Goal: Task Accomplishment & Management: Manage account settings

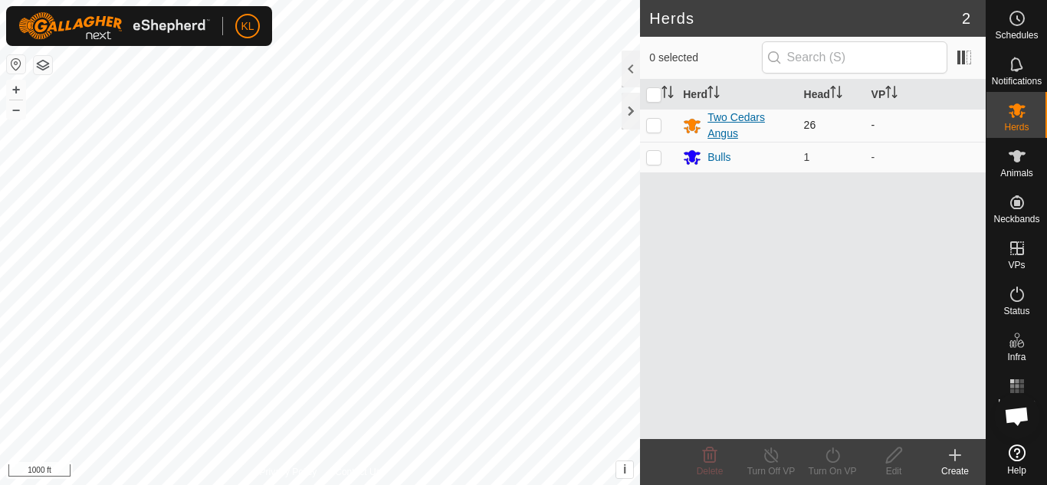
click at [731, 127] on div "Two Cedars Angus" at bounding box center [750, 126] width 84 height 32
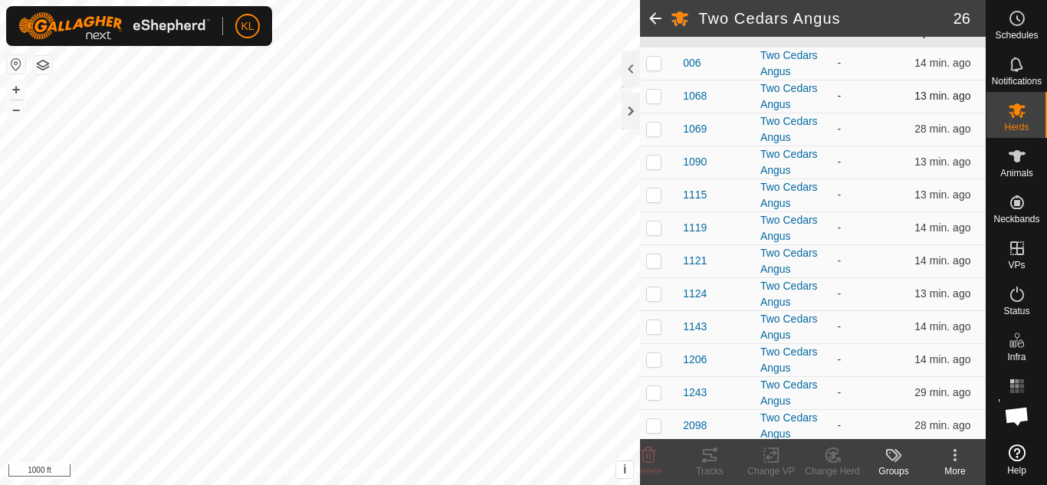
scroll to position [205, 0]
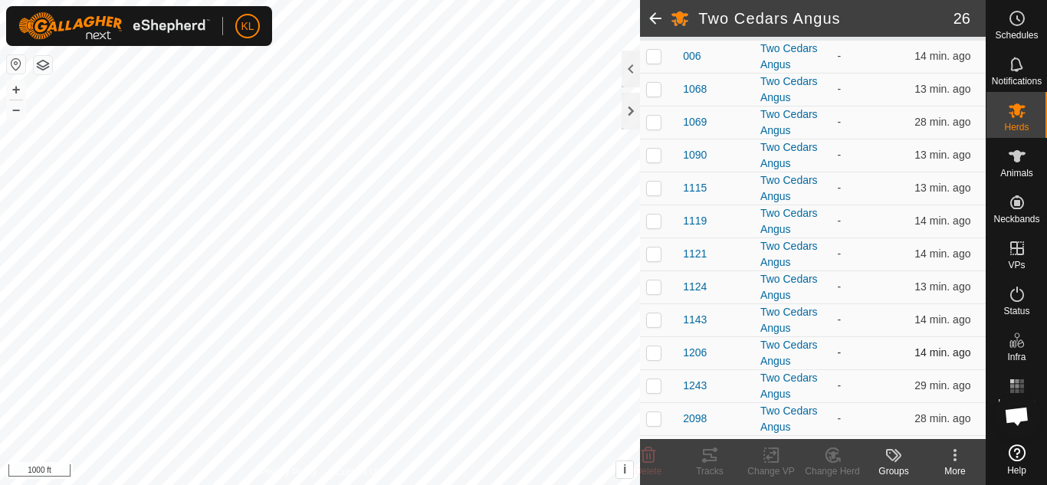
click at [656, 353] on p-checkbox at bounding box center [653, 352] width 15 height 12
click at [833, 454] on icon at bounding box center [833, 456] width 11 height 8
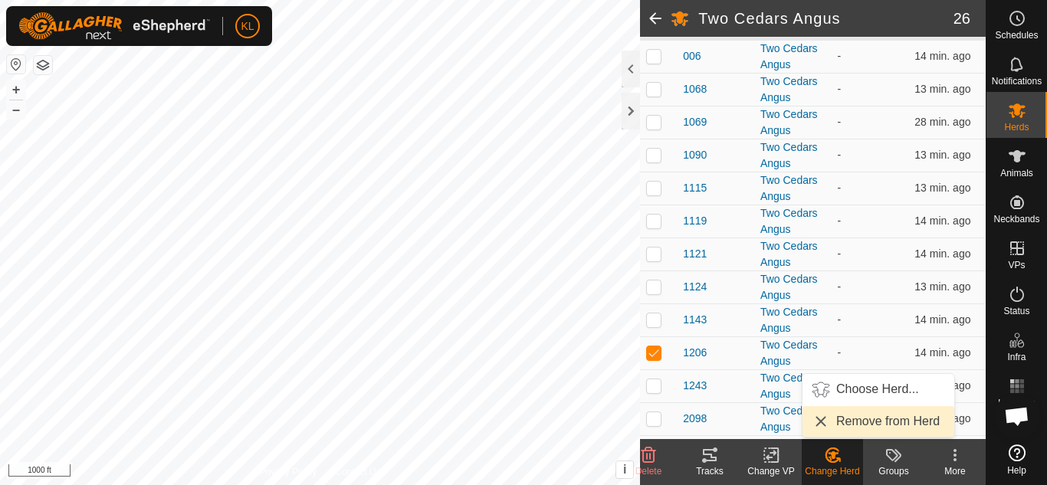
click at [852, 424] on link "Remove from Herd" at bounding box center [879, 421] width 152 height 31
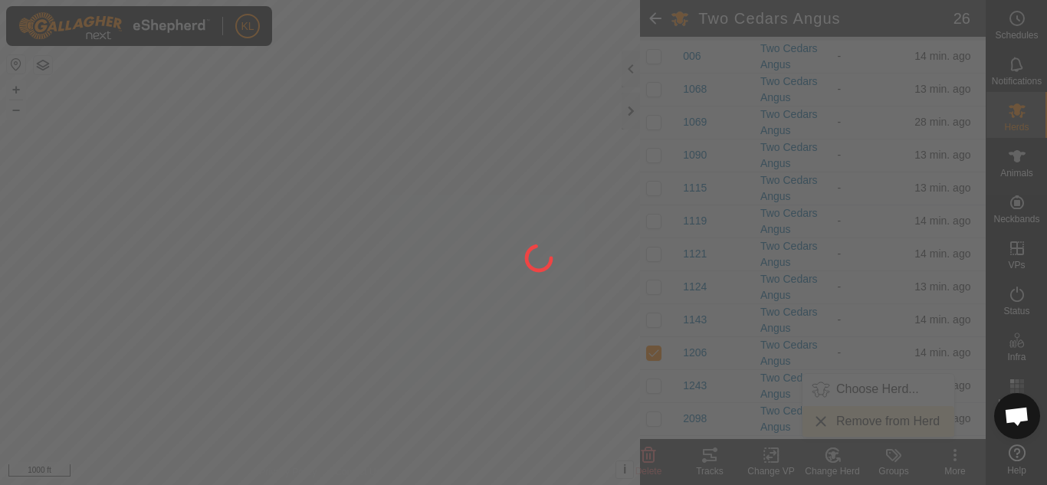
checkbox input "false"
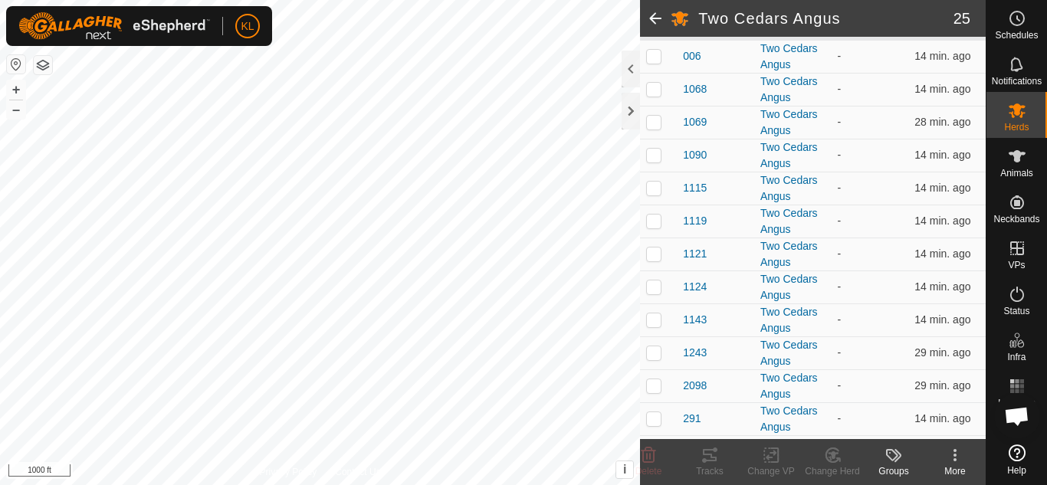
click at [957, 453] on icon at bounding box center [955, 455] width 18 height 18
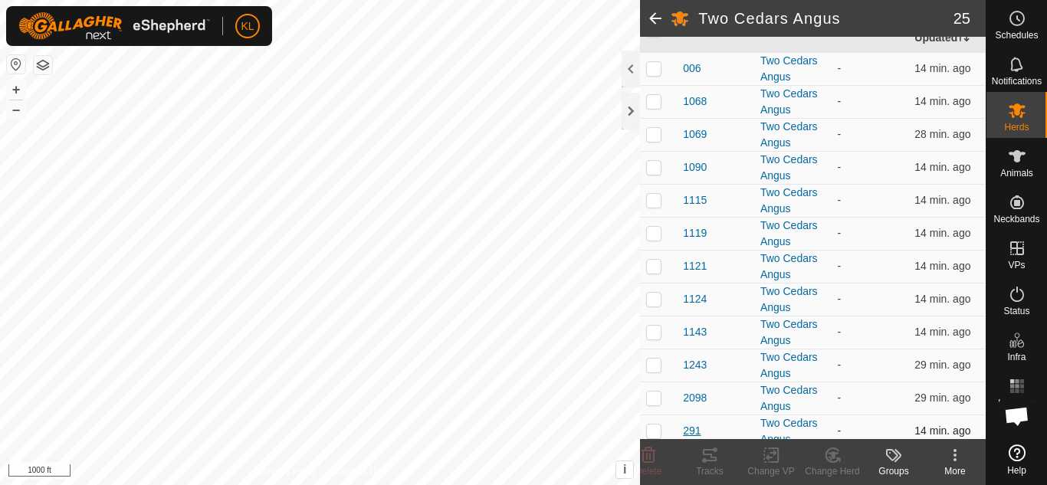
scroll to position [0, 0]
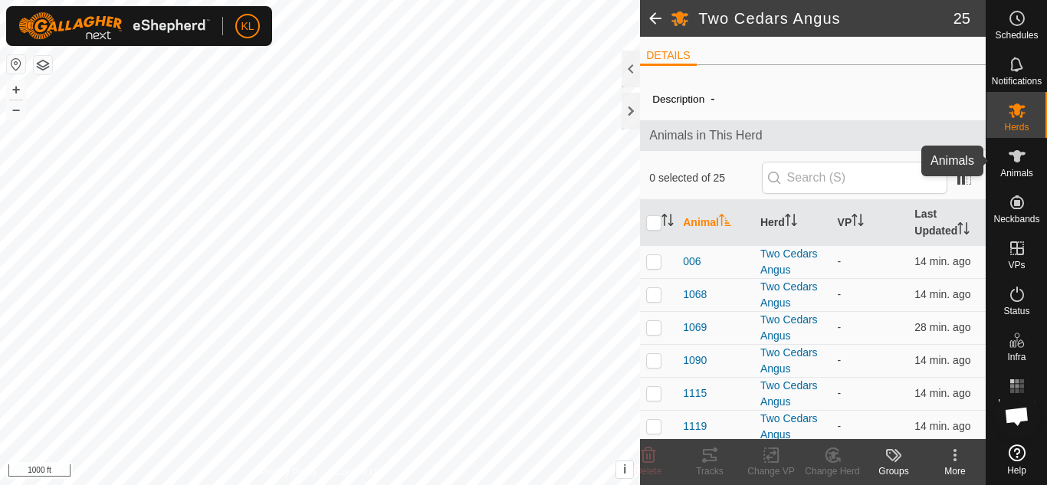
click at [1016, 167] on es-animals-svg-icon at bounding box center [1017, 156] width 28 height 25
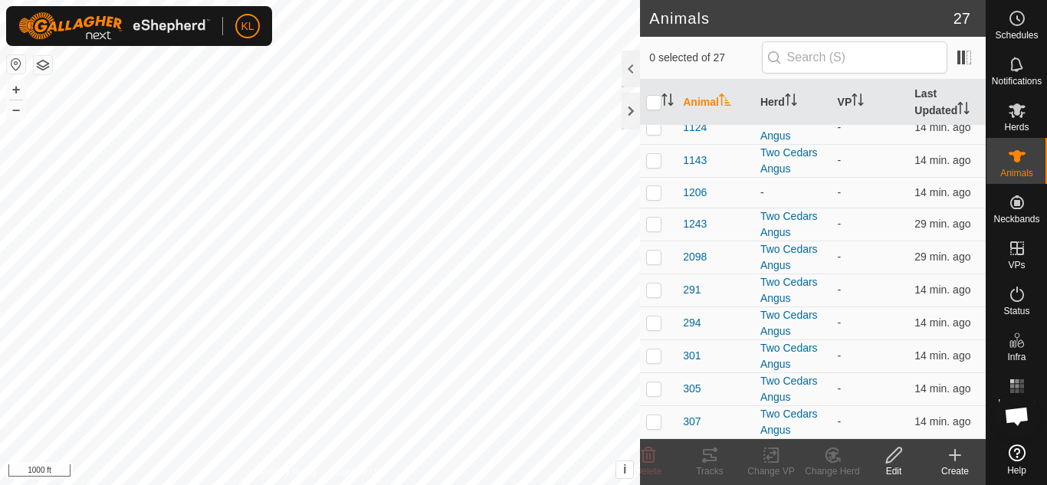
scroll to position [248, 0]
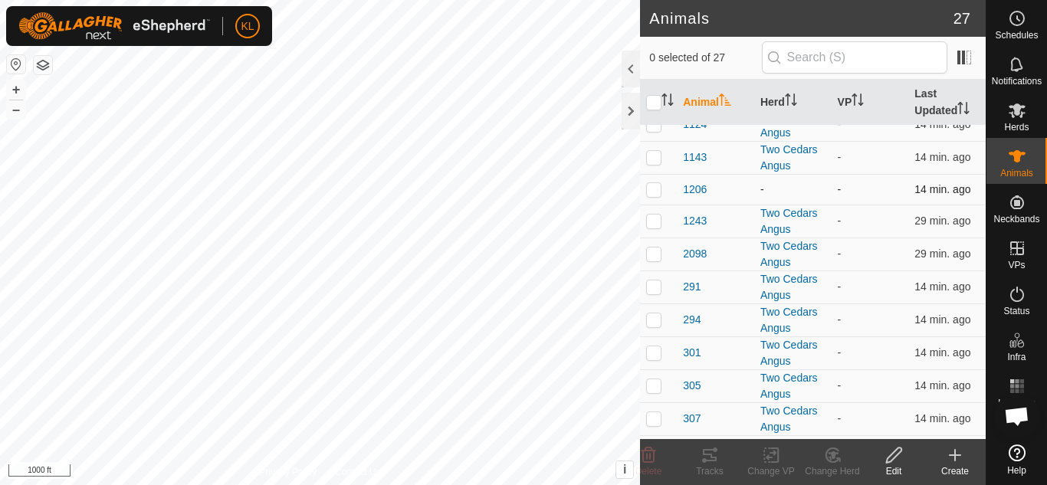
click at [654, 192] on p-checkbox at bounding box center [653, 189] width 15 height 12
checkbox input "true"
click at [829, 453] on icon at bounding box center [833, 456] width 11 height 8
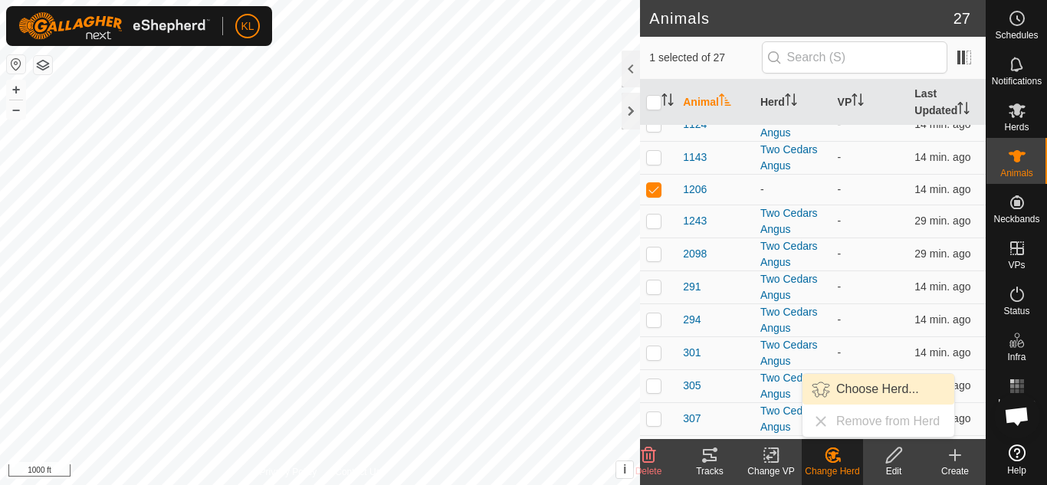
click at [875, 393] on link "Choose Herd..." at bounding box center [879, 389] width 152 height 31
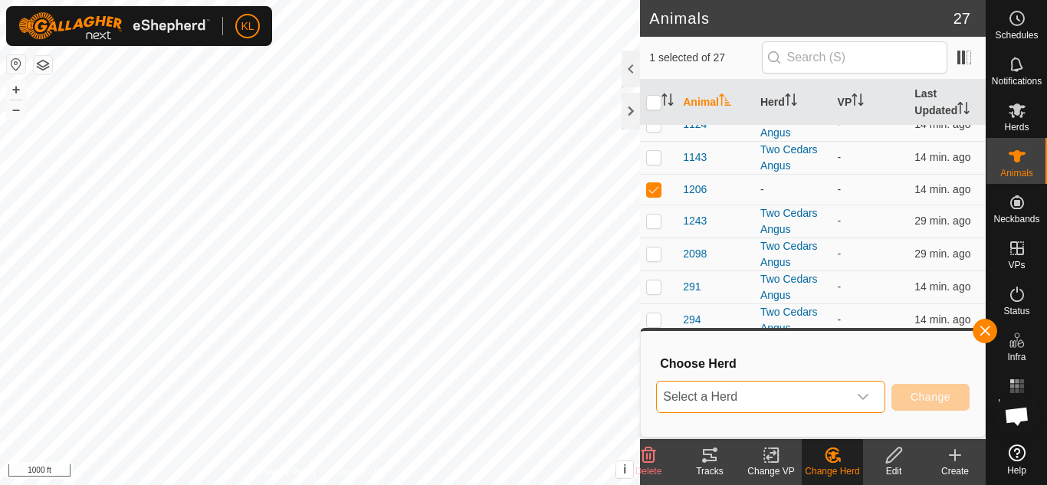
click at [767, 397] on span "Select a Herd" at bounding box center [752, 397] width 191 height 31
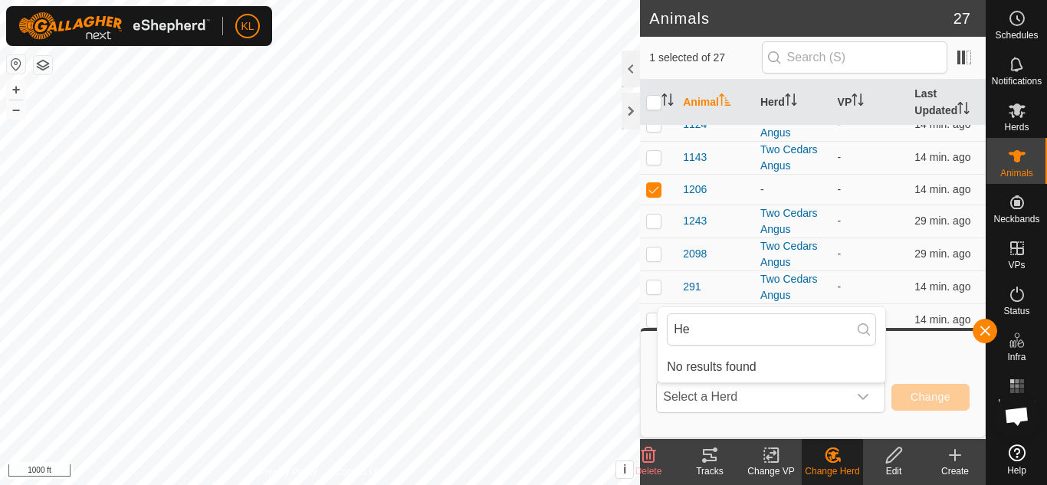
type input "H"
click at [955, 454] on icon at bounding box center [955, 455] width 0 height 11
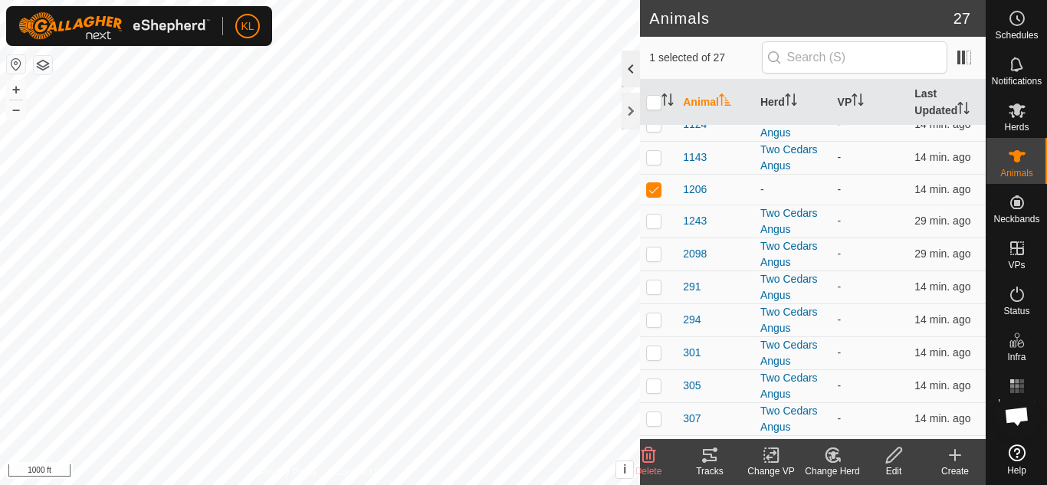
click at [629, 71] on div at bounding box center [631, 69] width 18 height 37
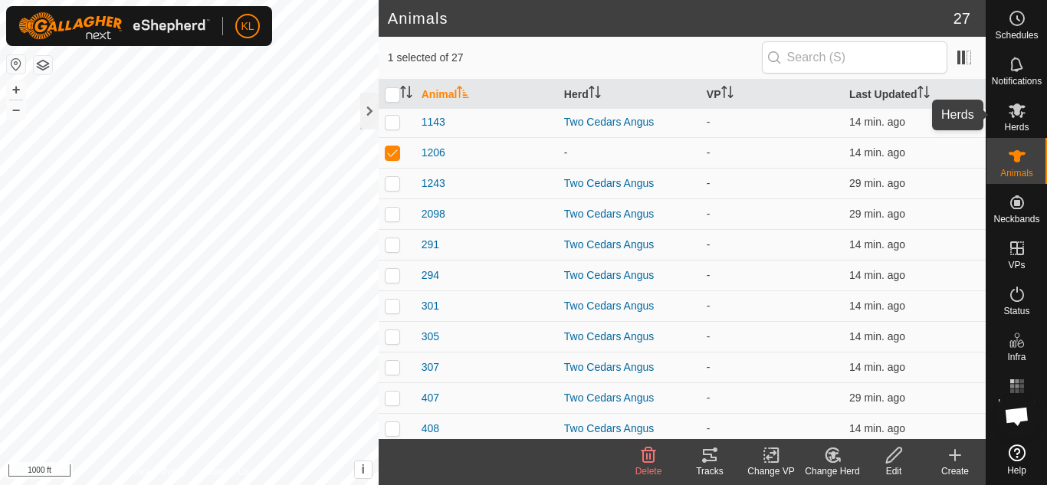
click at [1017, 117] on icon at bounding box center [1017, 110] width 18 height 18
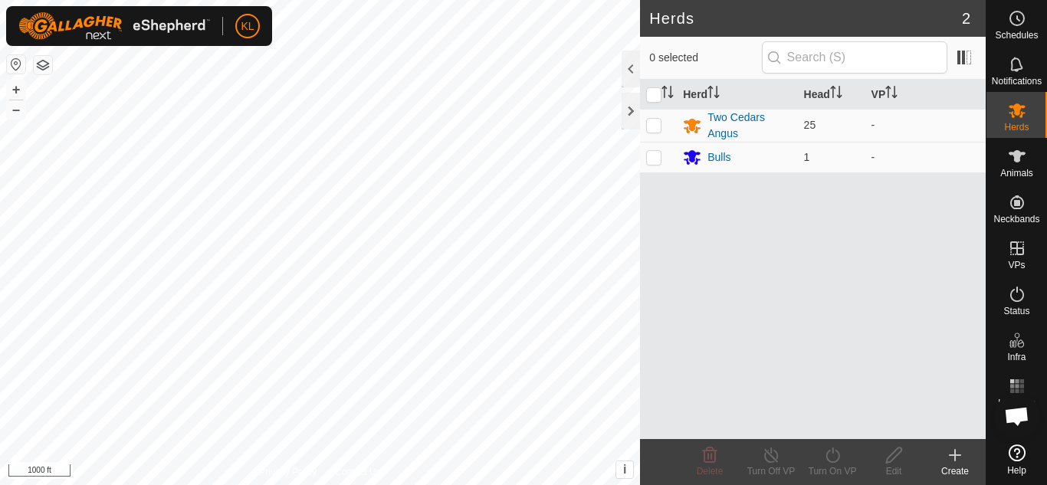
click at [954, 458] on icon at bounding box center [955, 455] width 18 height 18
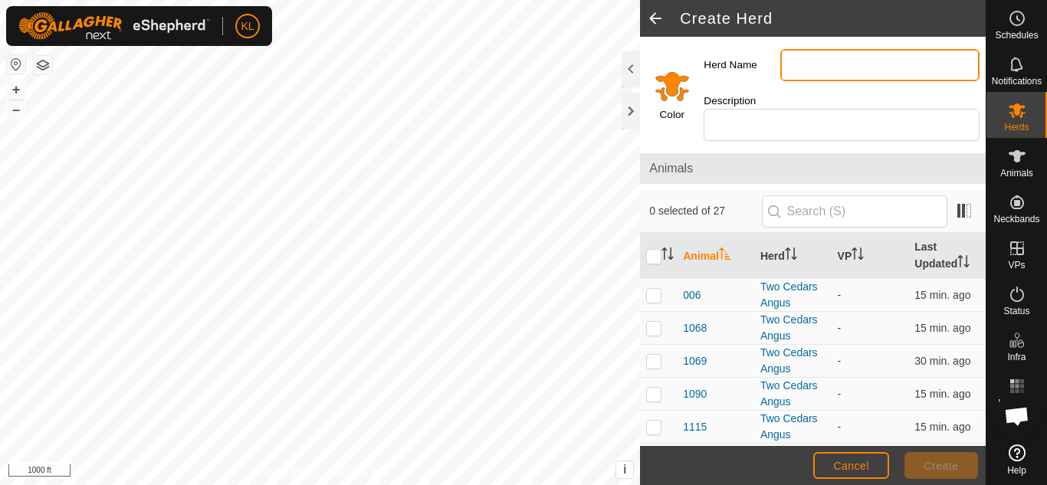
click at [819, 64] on input "Herd Name" at bounding box center [879, 65] width 199 height 32
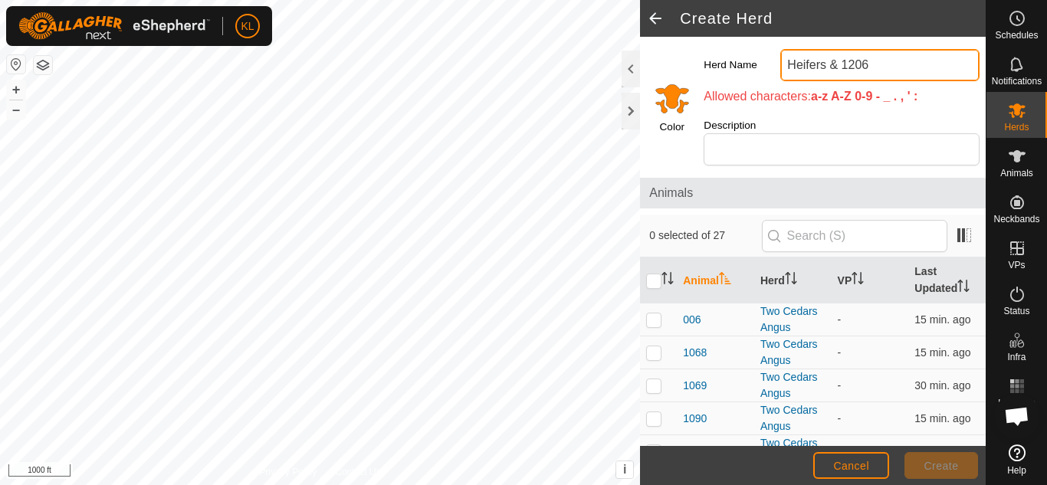
type input "Heifers & 1206"
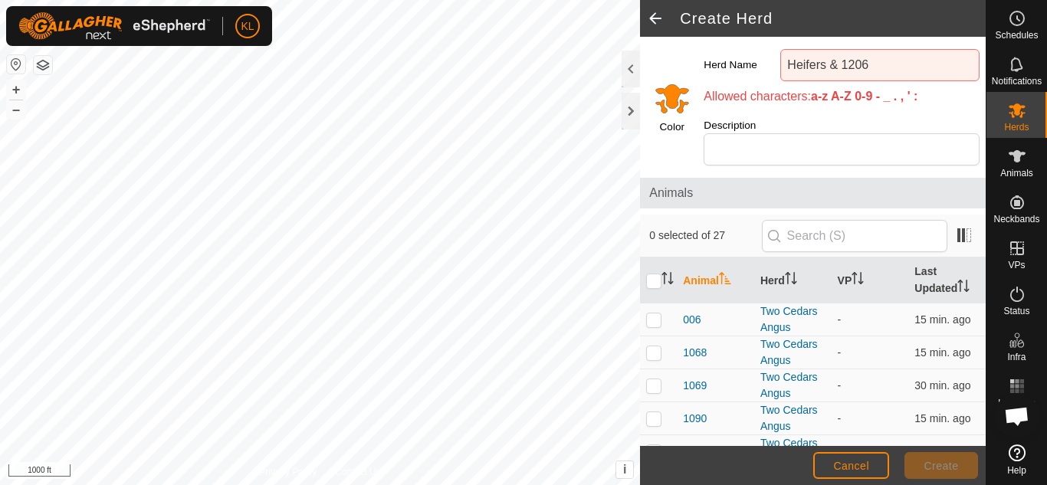
click at [671, 98] on input "Select a color" at bounding box center [672, 98] width 37 height 37
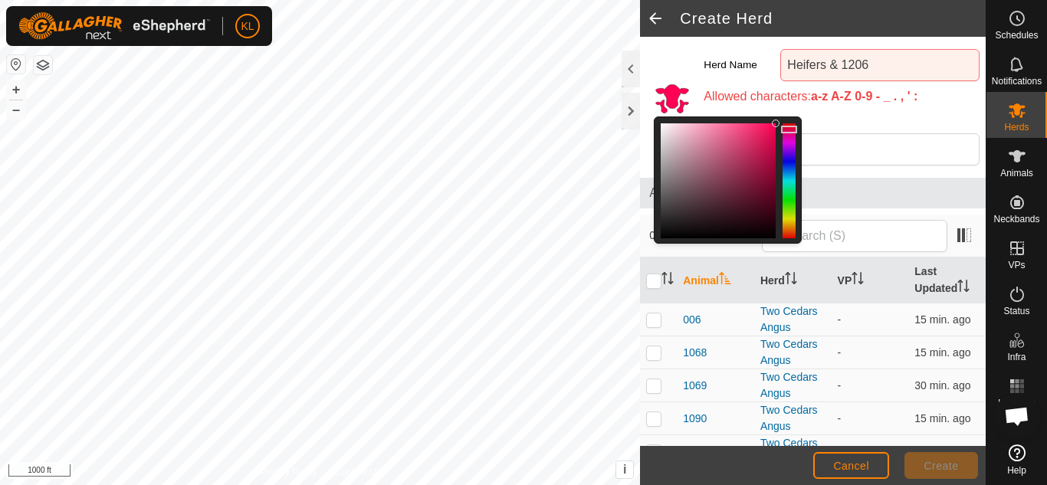
click at [791, 130] on div at bounding box center [789, 180] width 13 height 115
click at [675, 294] on th at bounding box center [658, 281] width 37 height 46
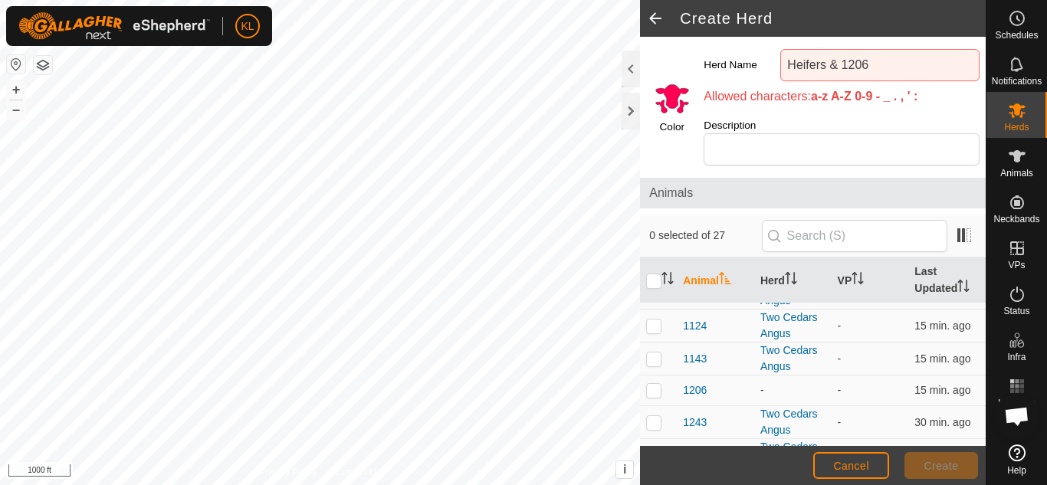
scroll to position [224, 0]
click at [653, 391] on p-checkbox at bounding box center [653, 391] width 15 height 12
click at [656, 394] on p-checkbox at bounding box center [653, 391] width 15 height 12
click at [652, 392] on p-checkbox at bounding box center [653, 391] width 15 height 12
checkbox input "true"
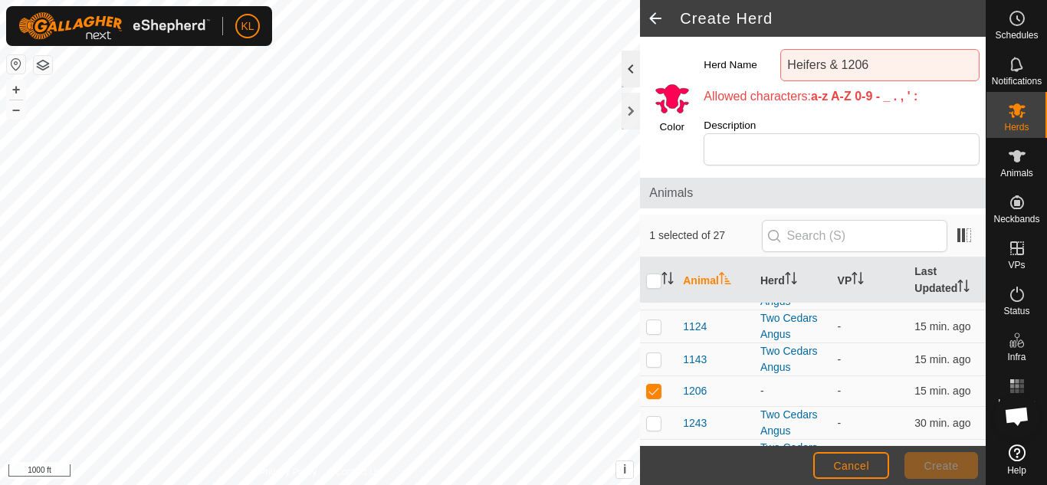
click at [631, 66] on div at bounding box center [631, 69] width 18 height 37
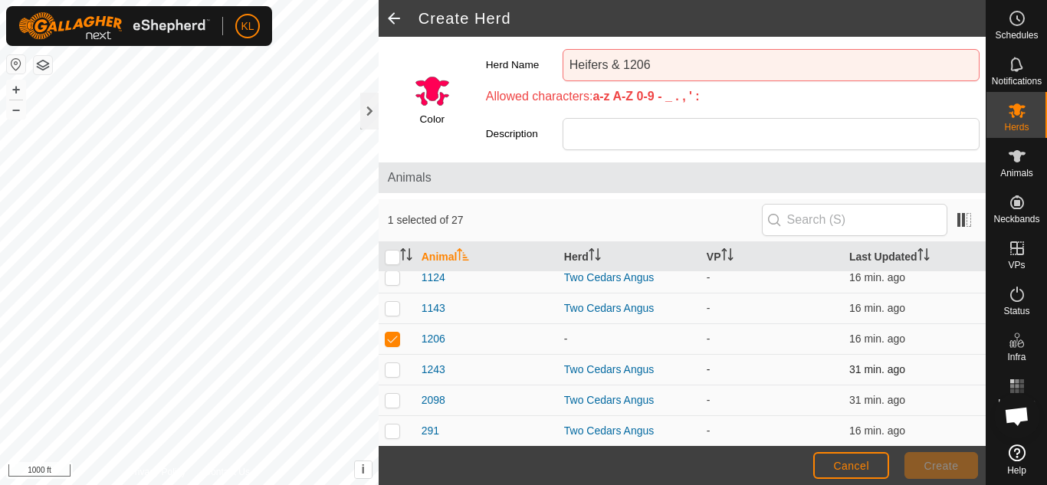
click at [392, 366] on p-checkbox at bounding box center [392, 369] width 15 height 12
checkbox input "false"
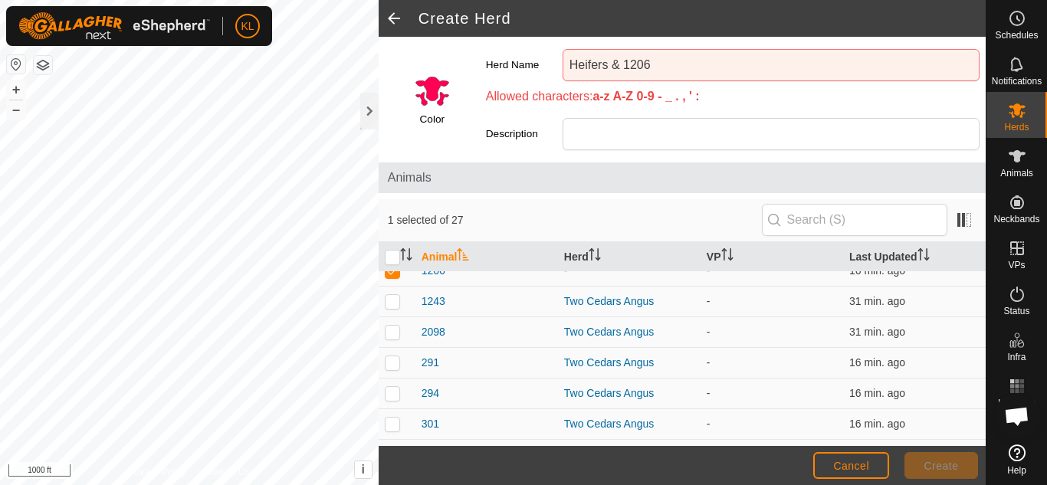
scroll to position [240, 0]
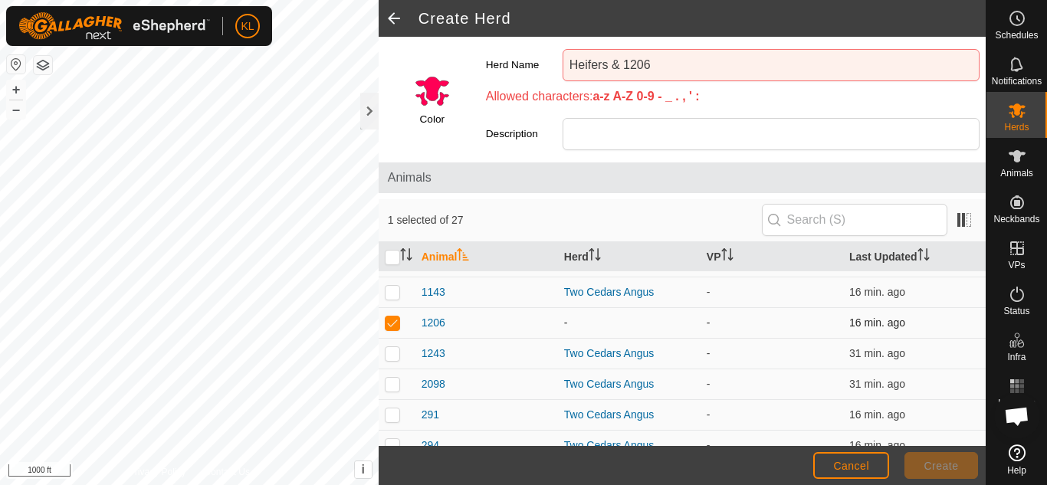
click at [393, 329] on p-checkbox at bounding box center [392, 323] width 15 height 12
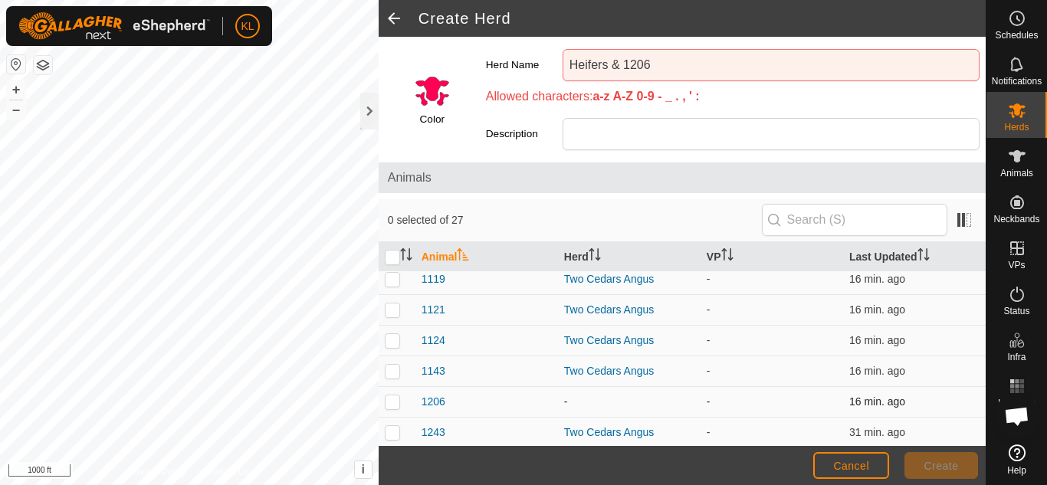
checkbox input "false"
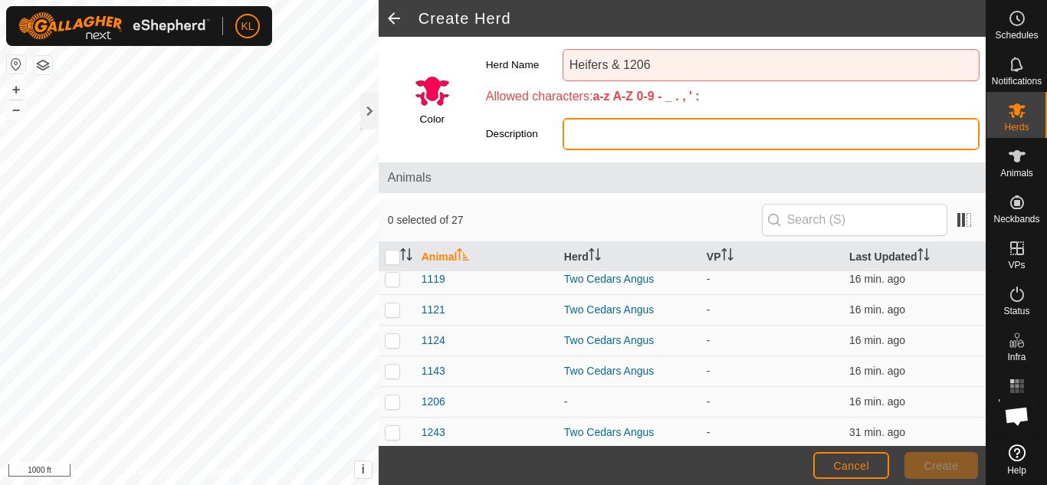
click at [603, 133] on input "Description" at bounding box center [771, 134] width 417 height 32
type input "H"
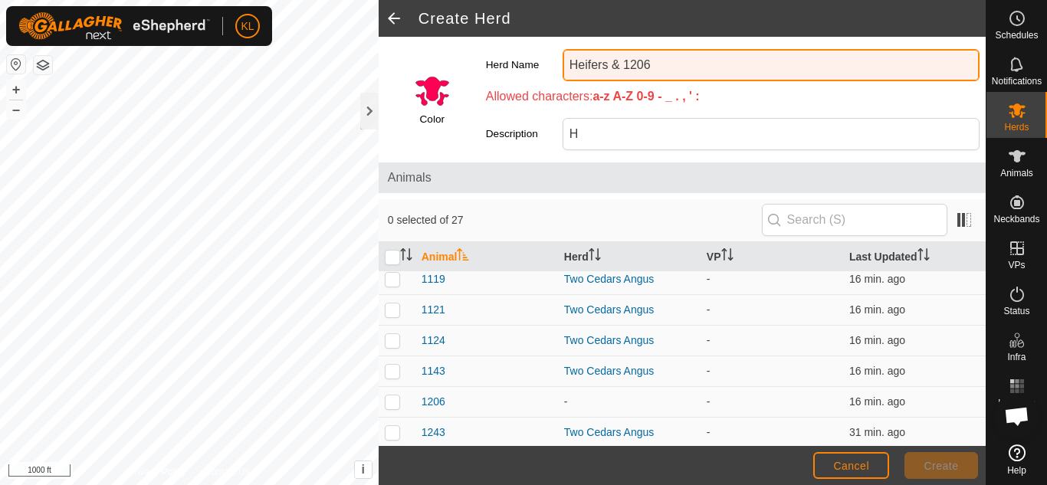
click at [622, 70] on input "Heifers & 1206" at bounding box center [771, 65] width 417 height 32
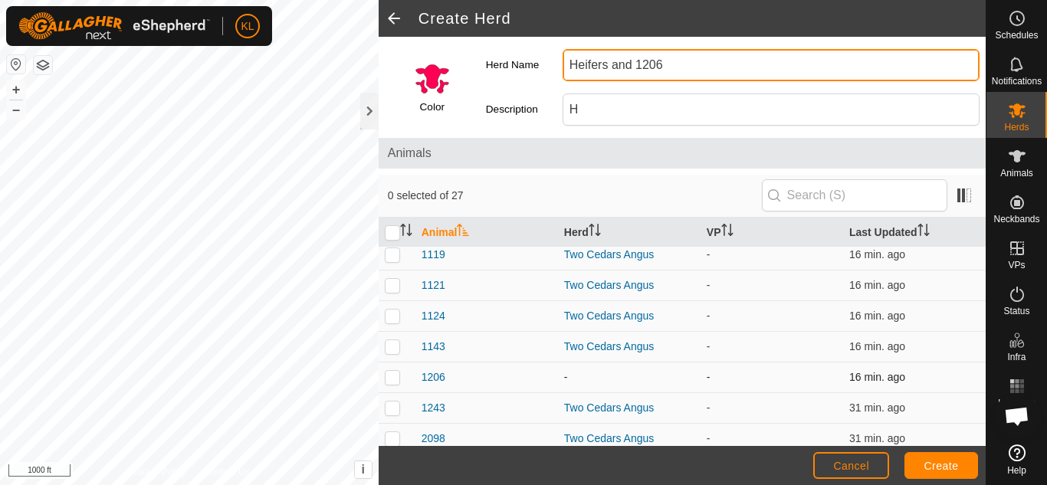
type input "Heifers and 1206"
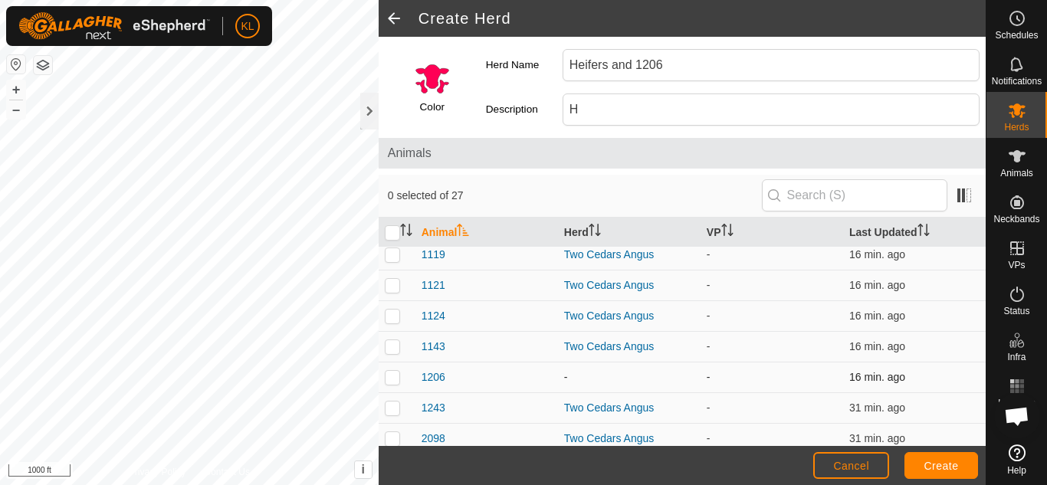
click at [397, 379] on p-checkbox at bounding box center [392, 377] width 15 height 12
checkbox input "true"
click at [933, 464] on span "Create" at bounding box center [941, 466] width 34 height 12
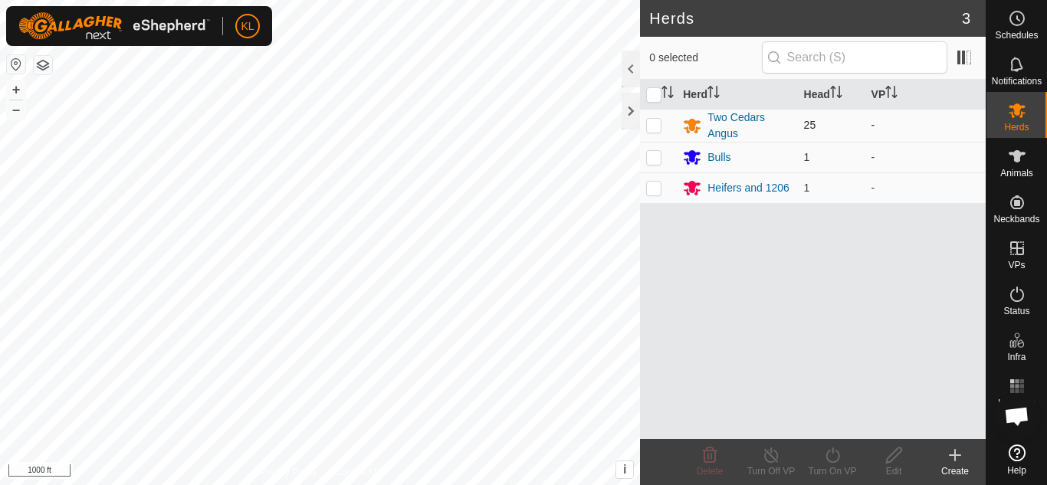
click at [657, 125] on p-checkbox at bounding box center [653, 125] width 15 height 12
click at [655, 125] on p-checkbox at bounding box center [653, 125] width 15 height 12
checkbox input "false"
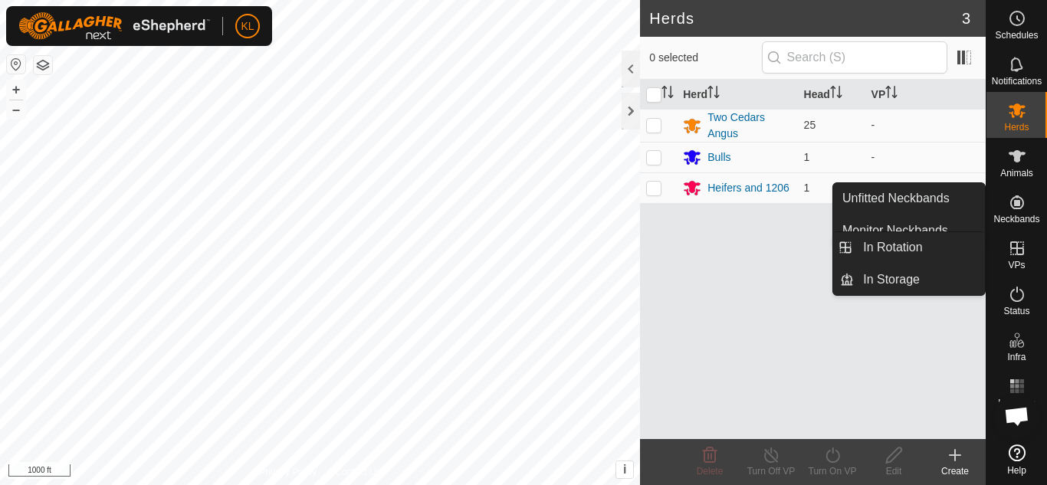
click at [1012, 250] on icon at bounding box center [1017, 248] width 18 height 18
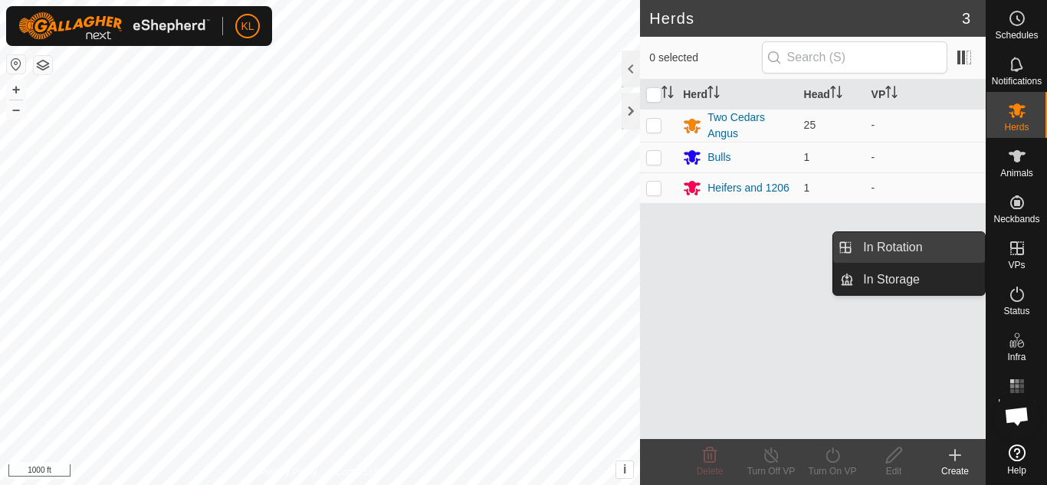
click at [902, 251] on span "In Rotation" at bounding box center [892, 247] width 59 height 18
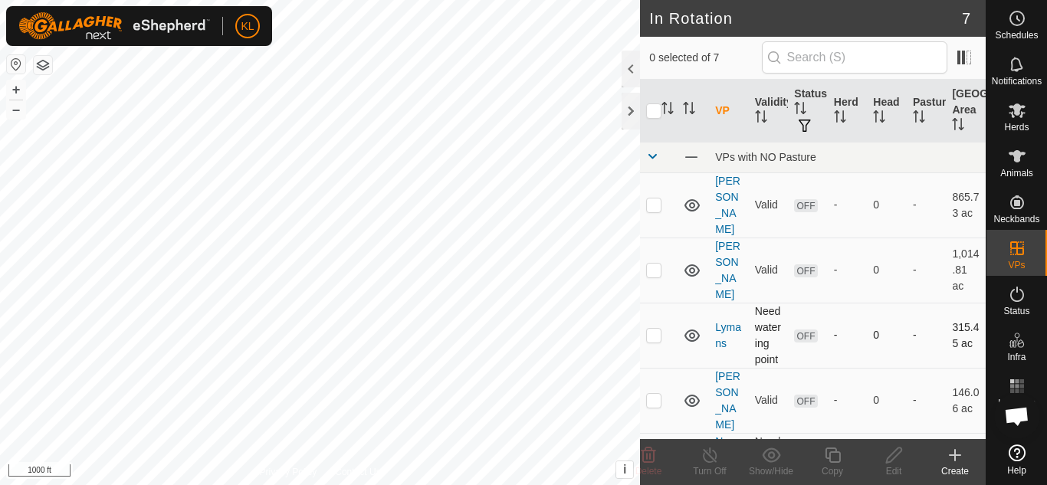
scroll to position [206, 0]
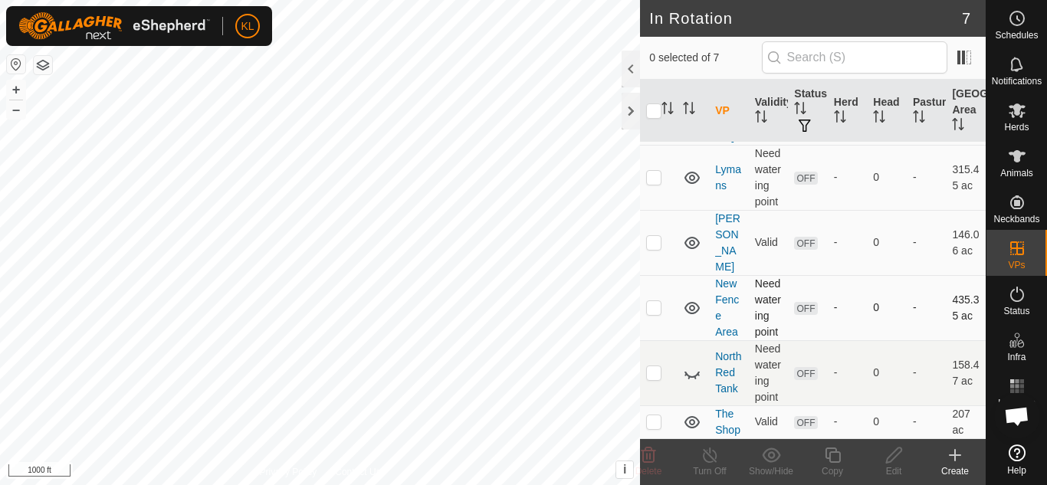
click at [659, 301] on p-checkbox at bounding box center [653, 307] width 15 height 12
checkbox input "true"
click at [894, 456] on icon at bounding box center [894, 455] width 19 height 18
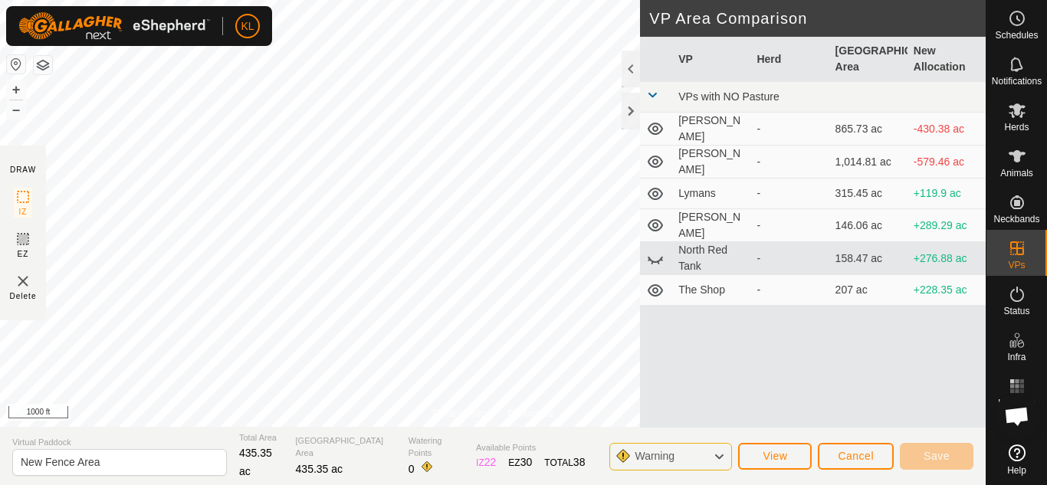
click at [419, 0] on html "KL Schedules Notifications Herds Animals Neckbands VPs Status Infra Heatmap Hel…" at bounding box center [523, 242] width 1047 height 485
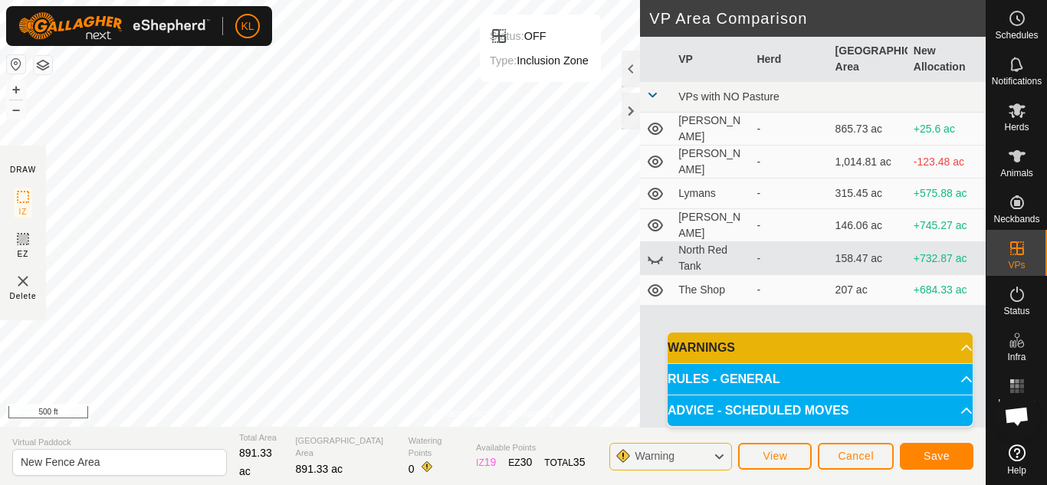
click at [544, 0] on html "KL Schedules Notifications Herds Animals Neckbands VPs Status Infra Heatmap Hel…" at bounding box center [523, 242] width 1047 height 485
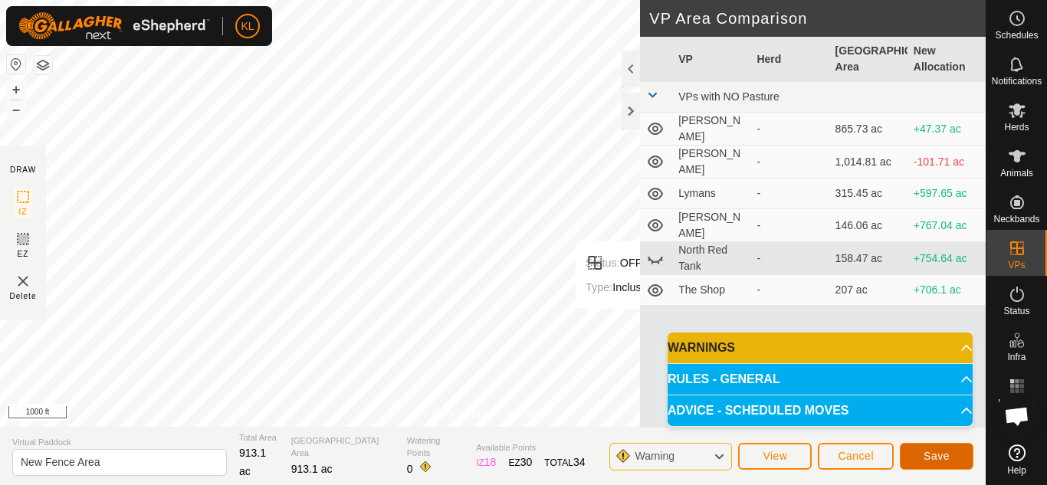
click at [941, 458] on span "Save" at bounding box center [937, 456] width 26 height 12
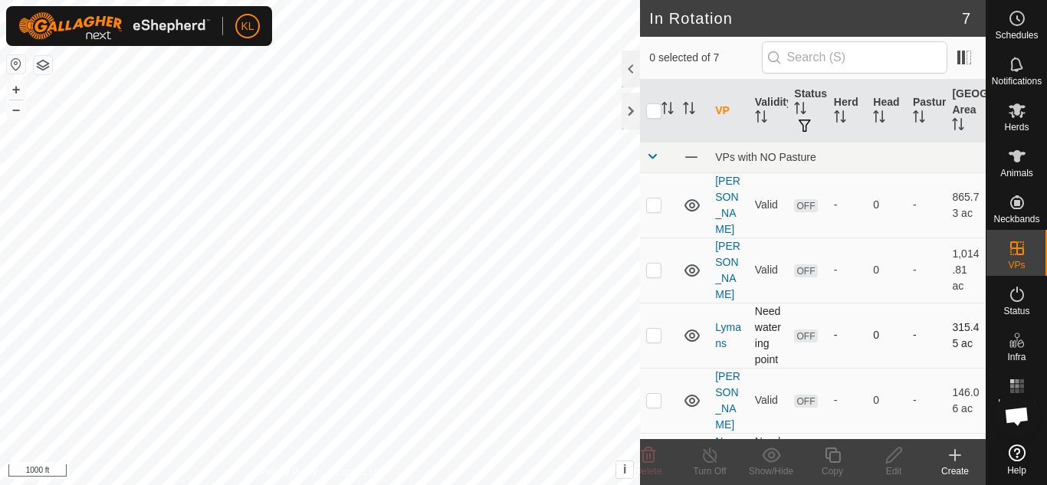
scroll to position [206, 0]
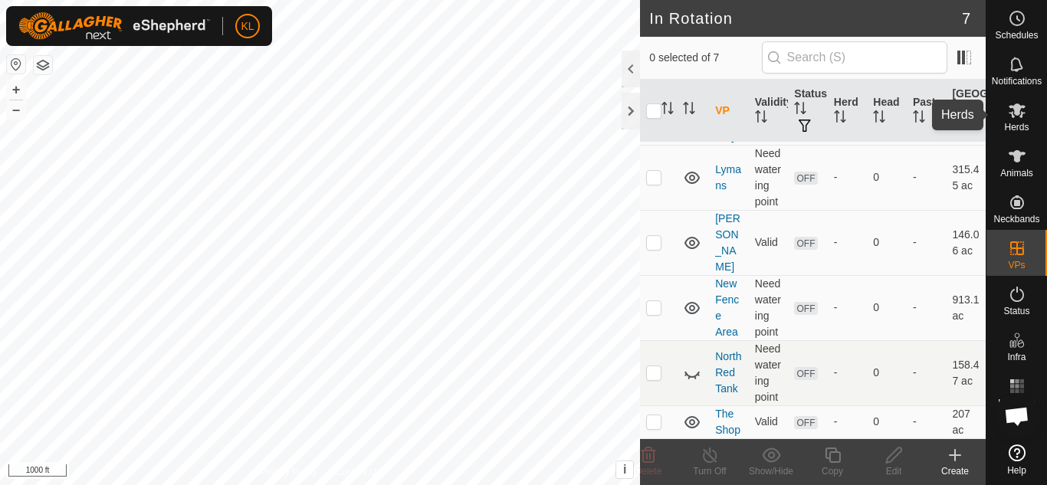
click at [1023, 123] on span "Herds" at bounding box center [1016, 127] width 25 height 9
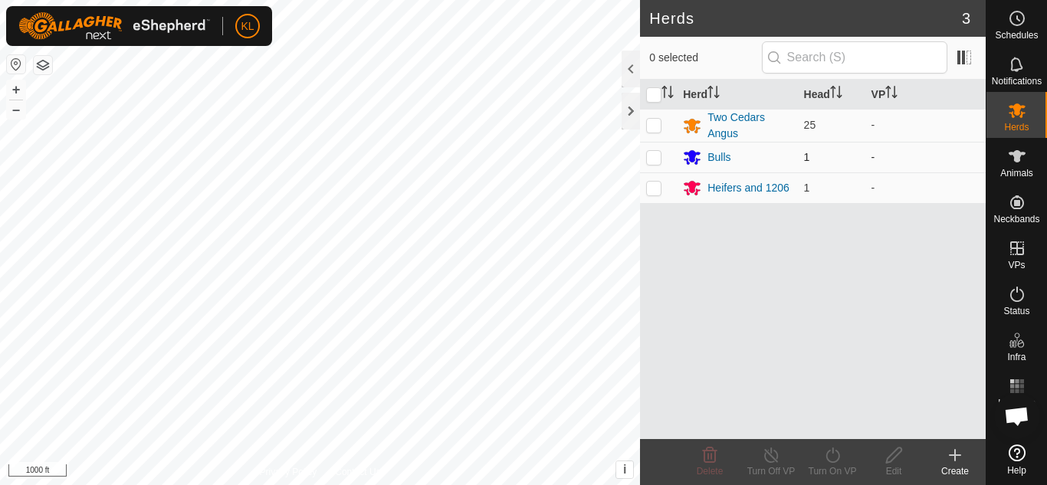
click at [657, 156] on p-checkbox at bounding box center [653, 157] width 15 height 12
checkbox input "true"
click at [652, 125] on p-checkbox at bounding box center [653, 125] width 15 height 12
checkbox input "true"
click at [836, 457] on icon at bounding box center [832, 455] width 19 height 18
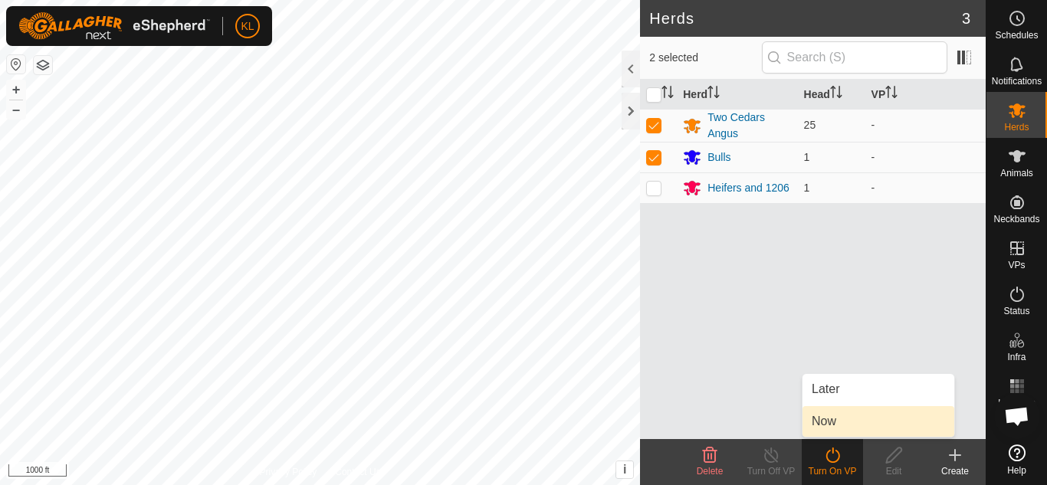
click at [832, 422] on link "Now" at bounding box center [879, 421] width 152 height 31
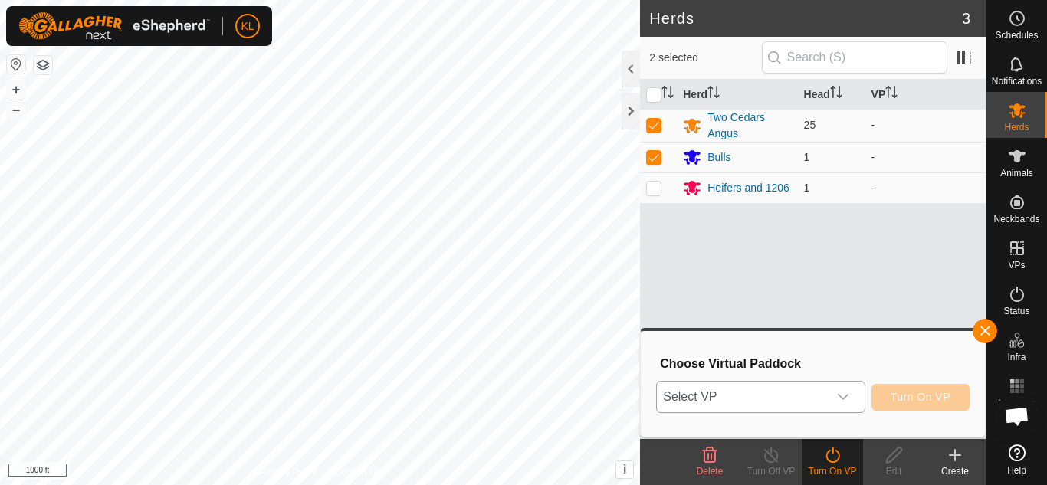
click at [844, 395] on icon "dropdown trigger" at bounding box center [843, 397] width 12 height 12
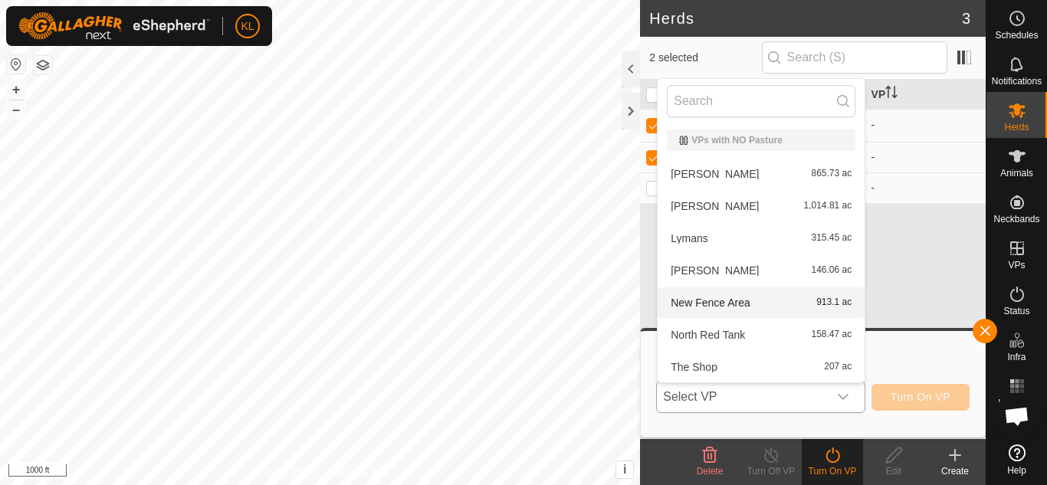
click at [781, 305] on li "New Fence Area 913.1 ac" at bounding box center [761, 302] width 207 height 31
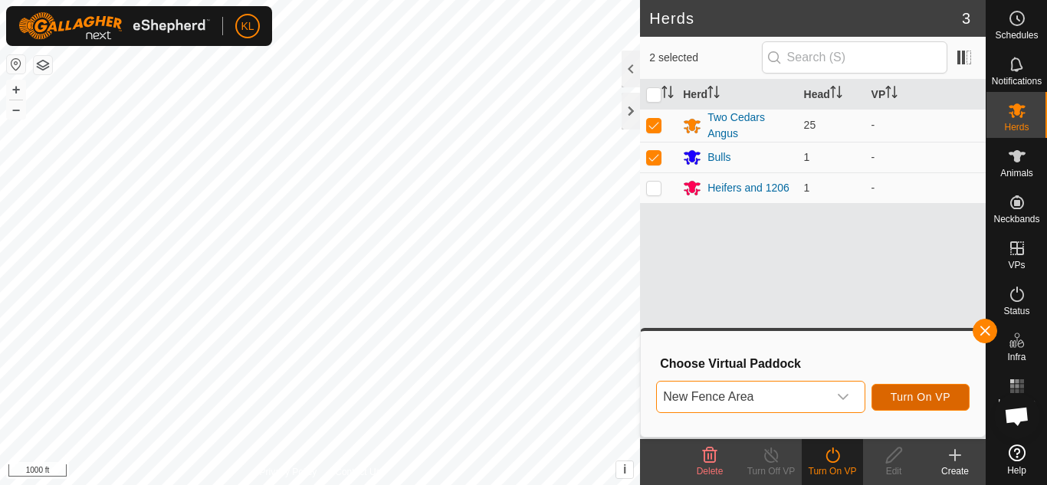
click at [916, 396] on span "Turn On VP" at bounding box center [921, 397] width 60 height 12
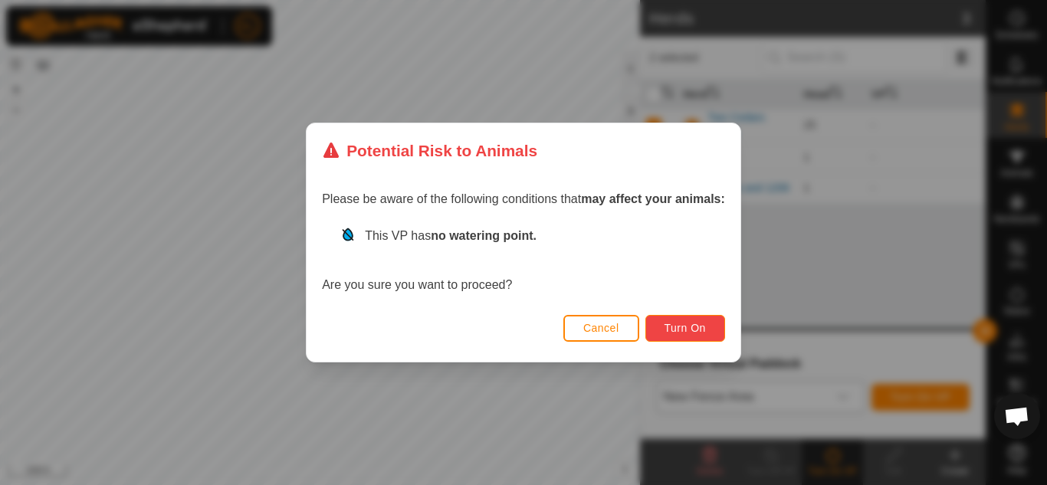
click at [692, 327] on span "Turn On" at bounding box center [685, 328] width 41 height 12
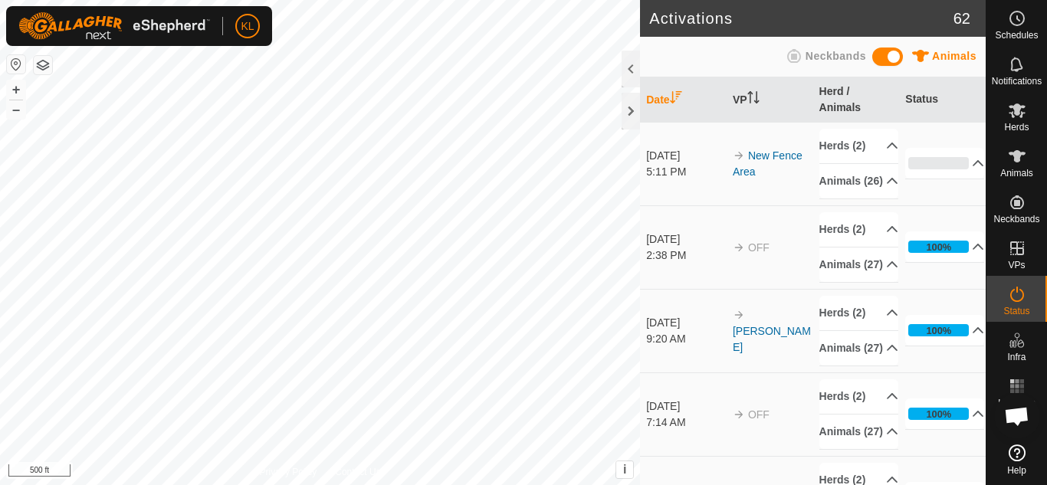
click at [707, 484] on html "KL Schedules Notifications Herds Animals Neckbands VPs Status Infra Heatmap Hel…" at bounding box center [523, 242] width 1047 height 485
click at [629, 107] on div at bounding box center [631, 111] width 18 height 37
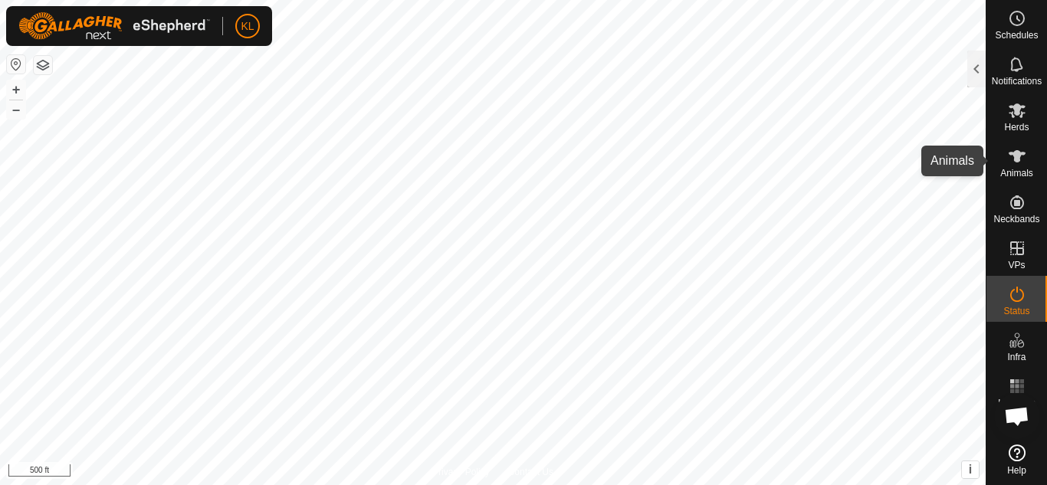
click at [1020, 152] on icon at bounding box center [1017, 156] width 18 height 18
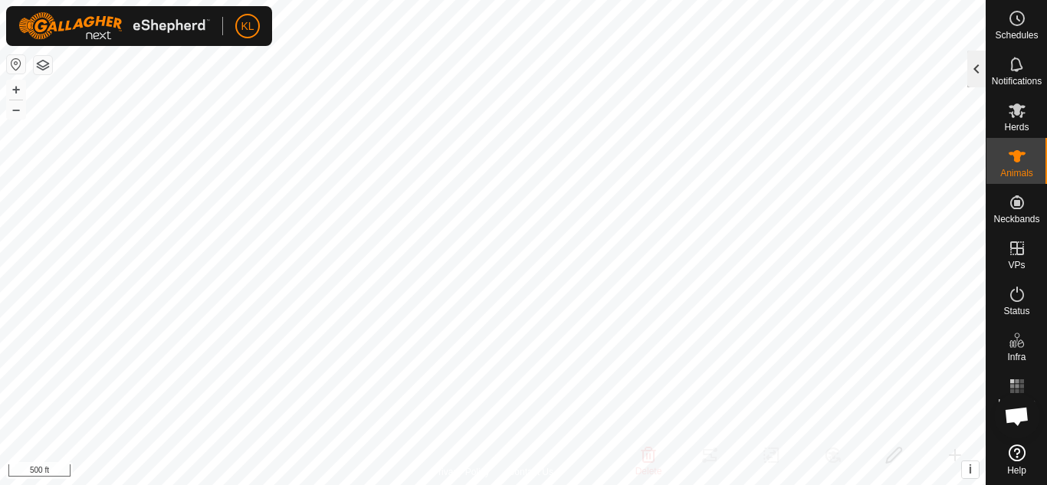
click at [970, 71] on div at bounding box center [976, 69] width 18 height 37
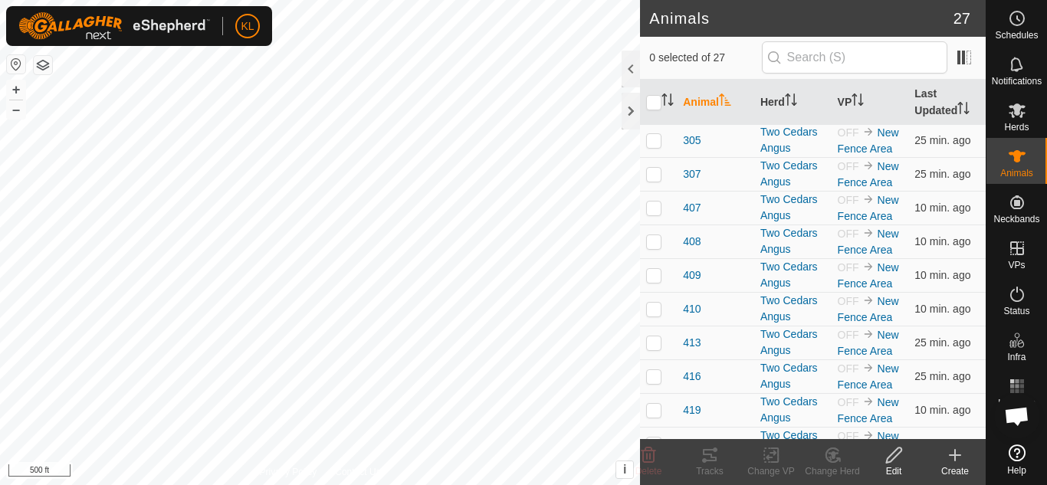
scroll to position [596, 0]
click at [1024, 295] on icon at bounding box center [1017, 294] width 18 height 18
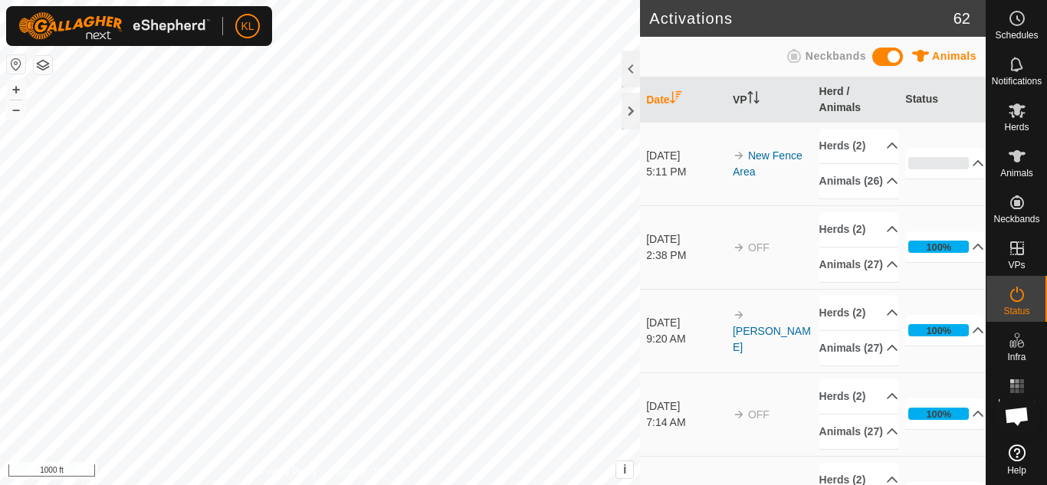
click at [642, 484] on html "KL Schedules Notifications Herds Animals Neckbands VPs Status Infra Heatmap Hel…" at bounding box center [523, 242] width 1047 height 485
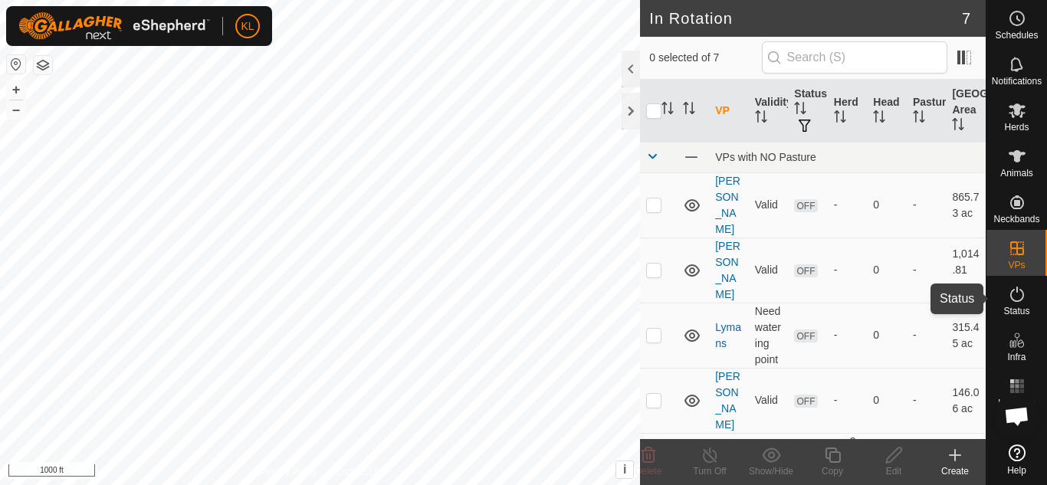
click at [1014, 297] on icon at bounding box center [1017, 294] width 18 height 18
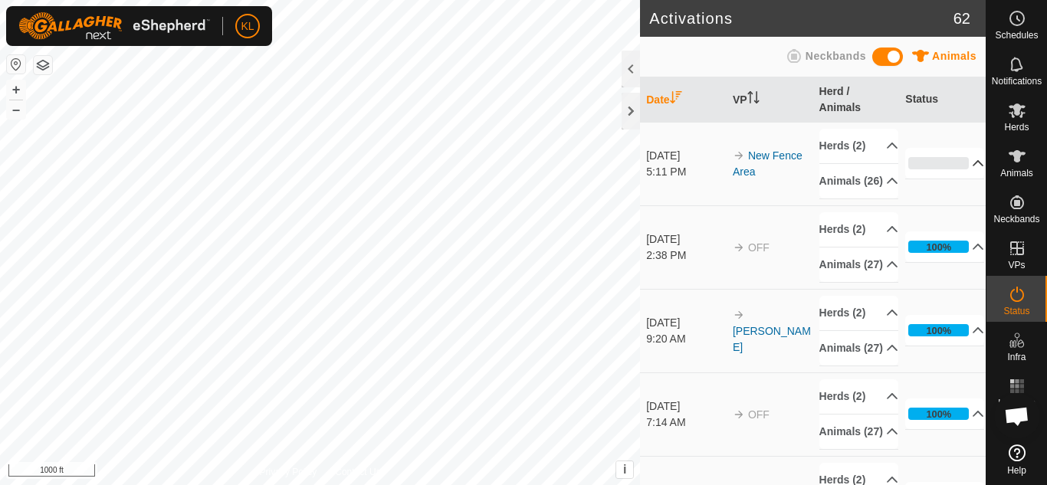
click at [957, 179] on p-accordion-header "0%" at bounding box center [944, 163] width 79 height 31
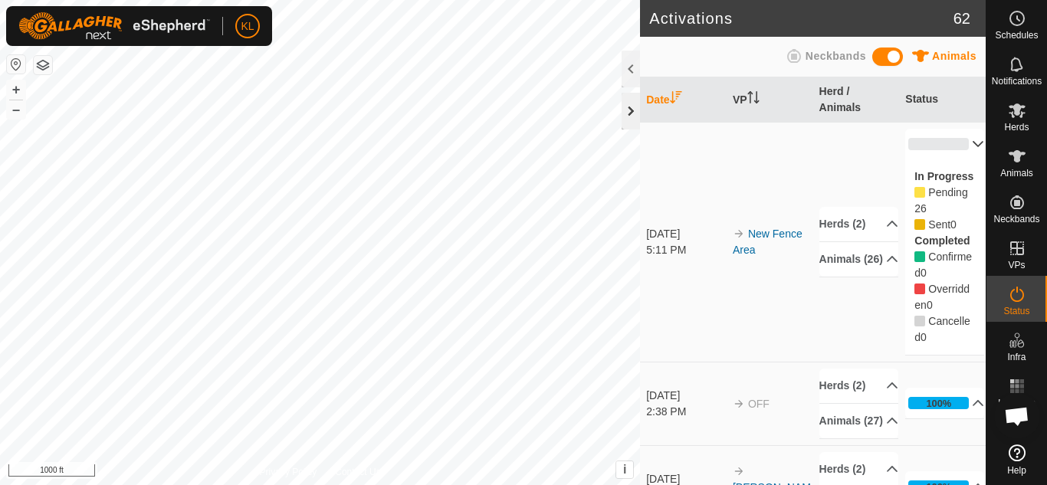
click at [630, 109] on div at bounding box center [631, 111] width 18 height 37
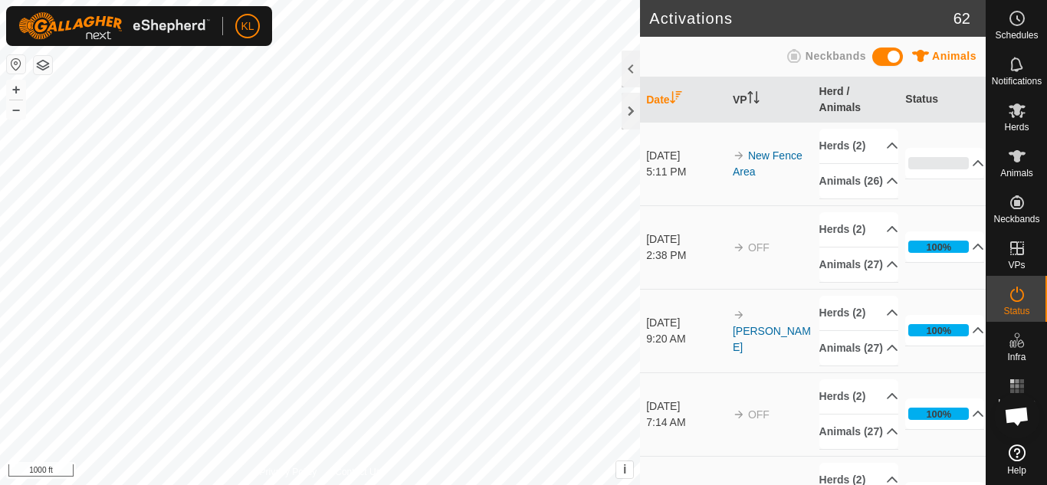
click at [333, 0] on html "KL Schedules Notifications Herds Animals Neckbands VPs Status Infra Heatmap Hel…" at bounding box center [523, 242] width 1047 height 485
click at [685, 484] on html "KL Schedules Notifications Herds Animals Neckbands VPs Status Infra Heatmap Hel…" at bounding box center [523, 242] width 1047 height 485
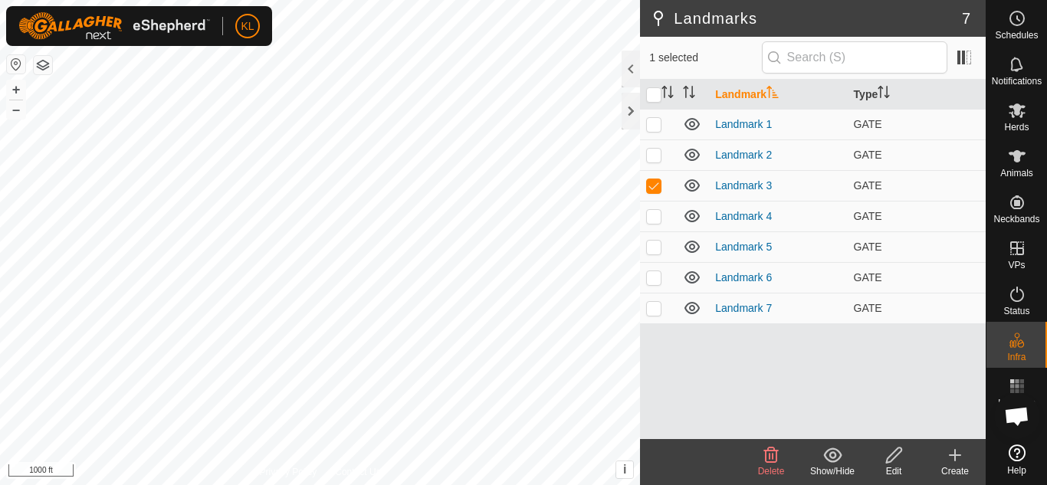
checkbox input "false"
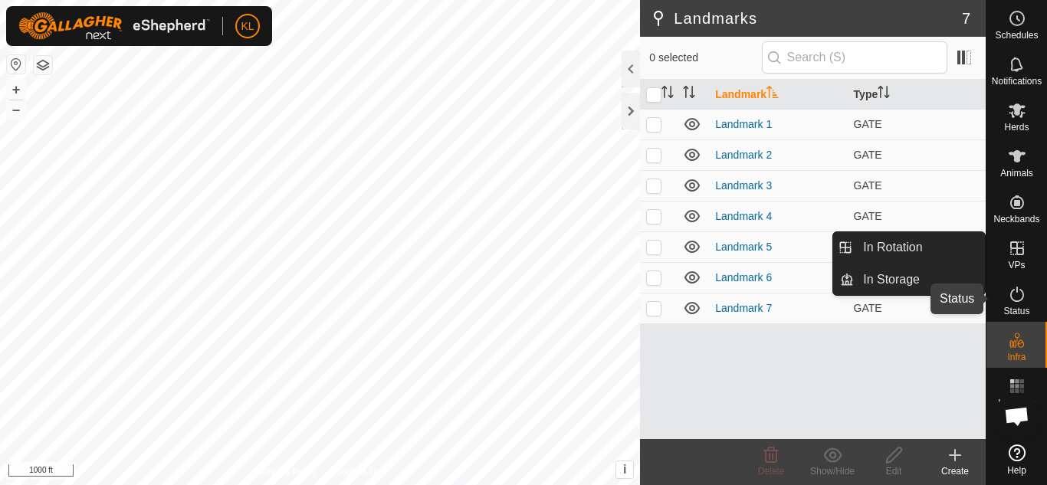
click at [1024, 300] on icon at bounding box center [1017, 294] width 18 height 18
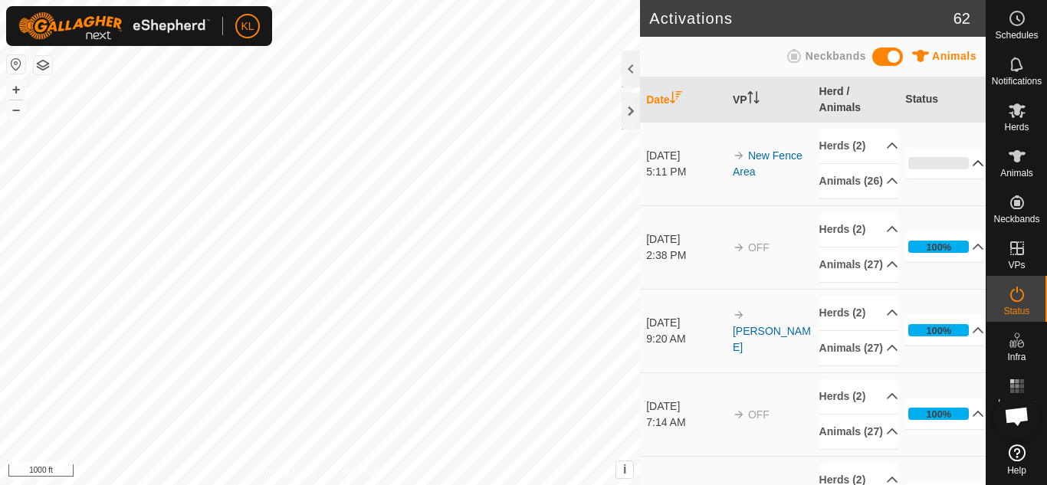
click at [959, 175] on p-accordion-header "0%" at bounding box center [944, 163] width 79 height 31
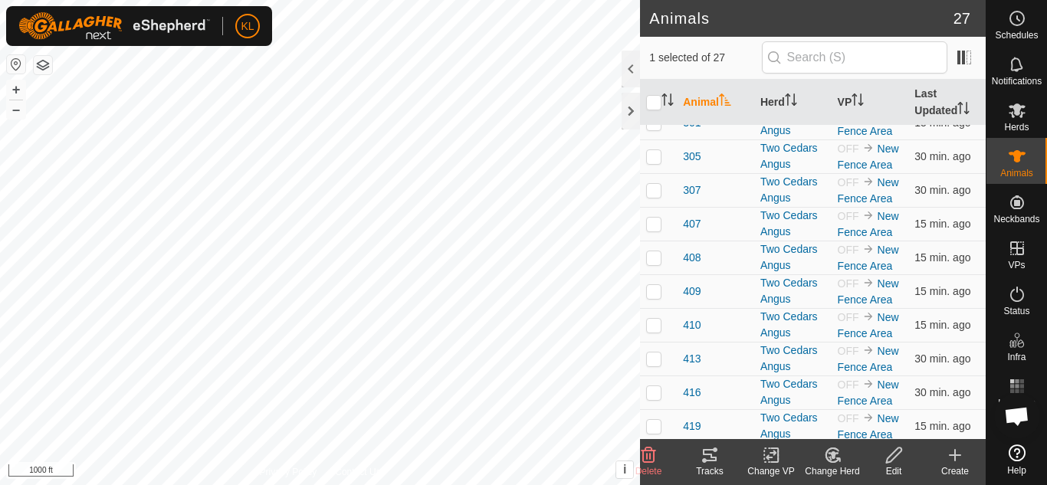
scroll to position [596, 0]
